Goal: Browse casually

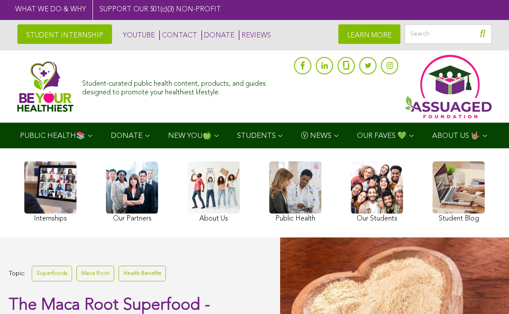
click at [381, 182] on link at bounding box center [377, 192] width 52 height 63
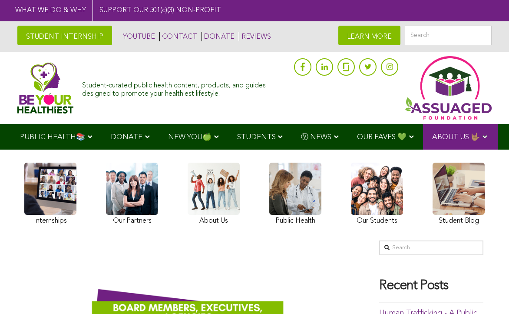
click at [379, 195] on link at bounding box center [377, 195] width 52 height 65
